Goal: Task Accomplishment & Management: Use online tool/utility

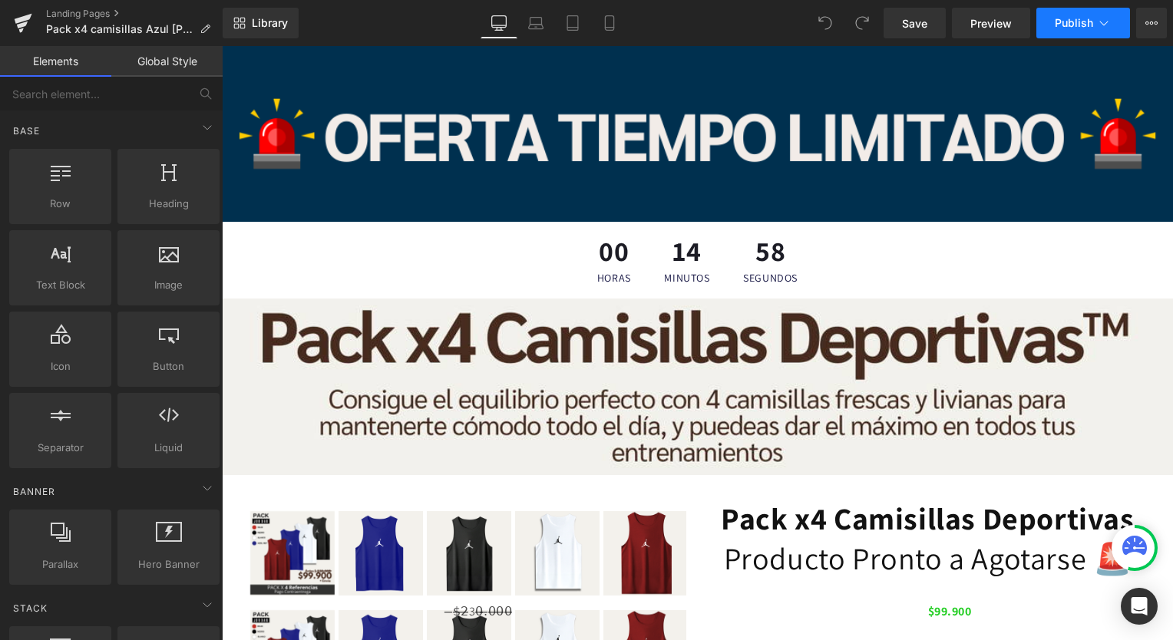
click at [1068, 21] on span "Publish" at bounding box center [1073, 23] width 38 height 12
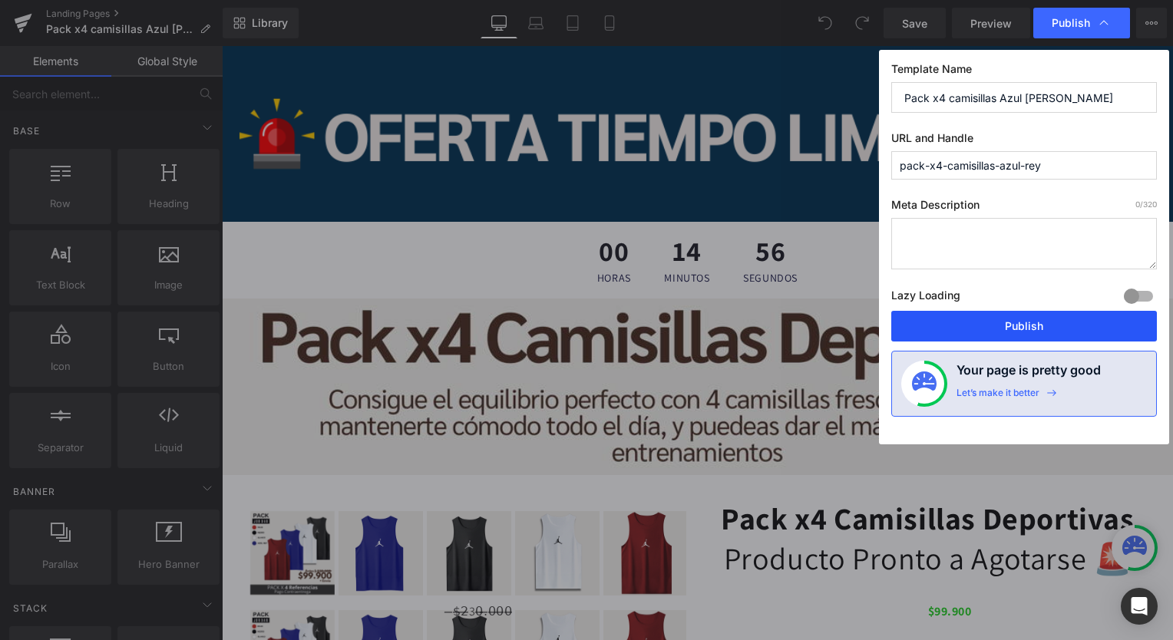
click at [1009, 332] on button "Publish" at bounding box center [1024, 326] width 266 height 31
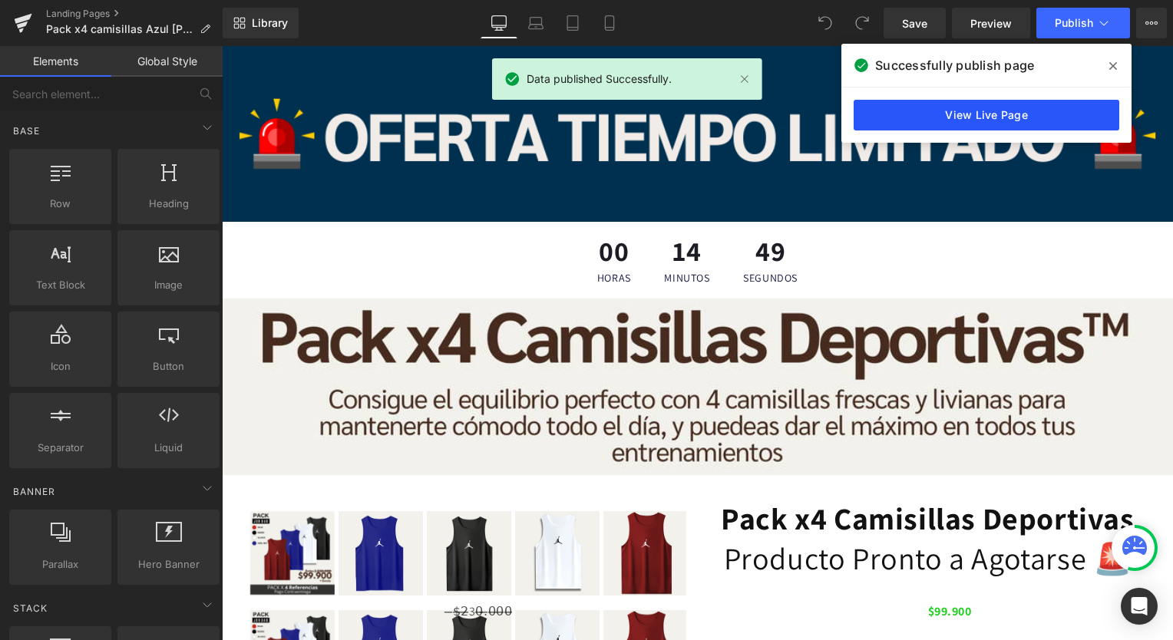
click at [929, 117] on link "View Live Page" at bounding box center [986, 115] width 266 height 31
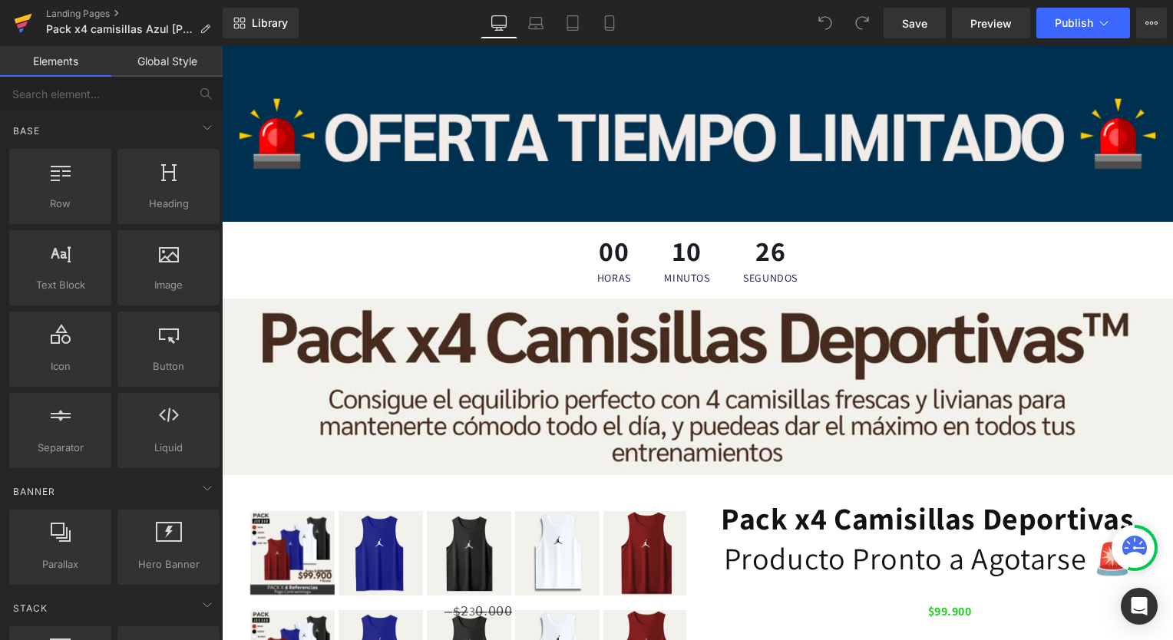
click at [19, 24] on icon at bounding box center [22, 24] width 11 height 7
